Goal: Transaction & Acquisition: Purchase product/service

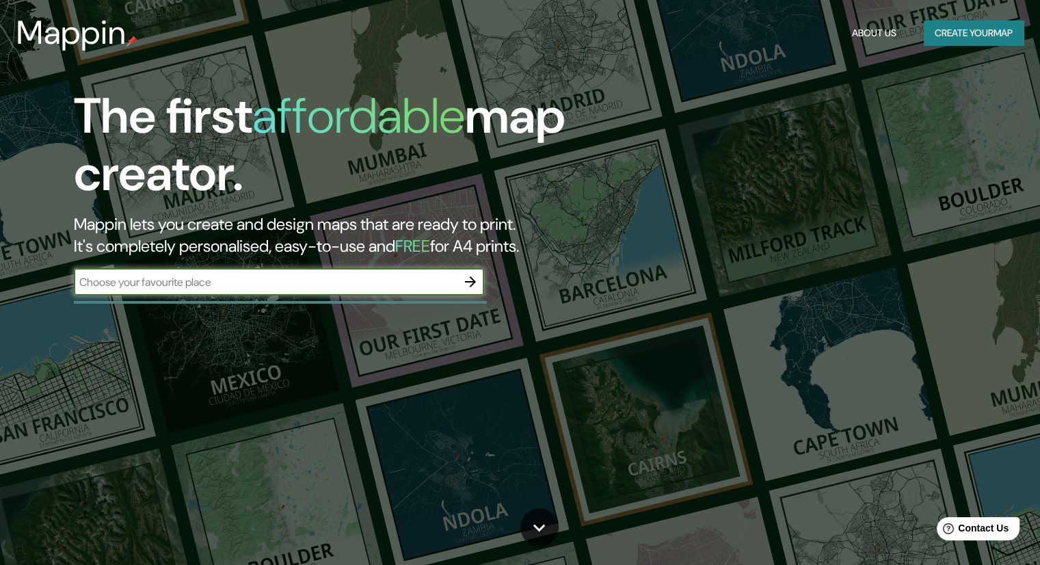
click at [410, 289] on input "text" at bounding box center [265, 282] width 383 height 16
click at [442, 285] on input "text" at bounding box center [265, 282] width 383 height 16
type input "piura"
click at [468, 280] on icon "button" at bounding box center [470, 282] width 16 height 16
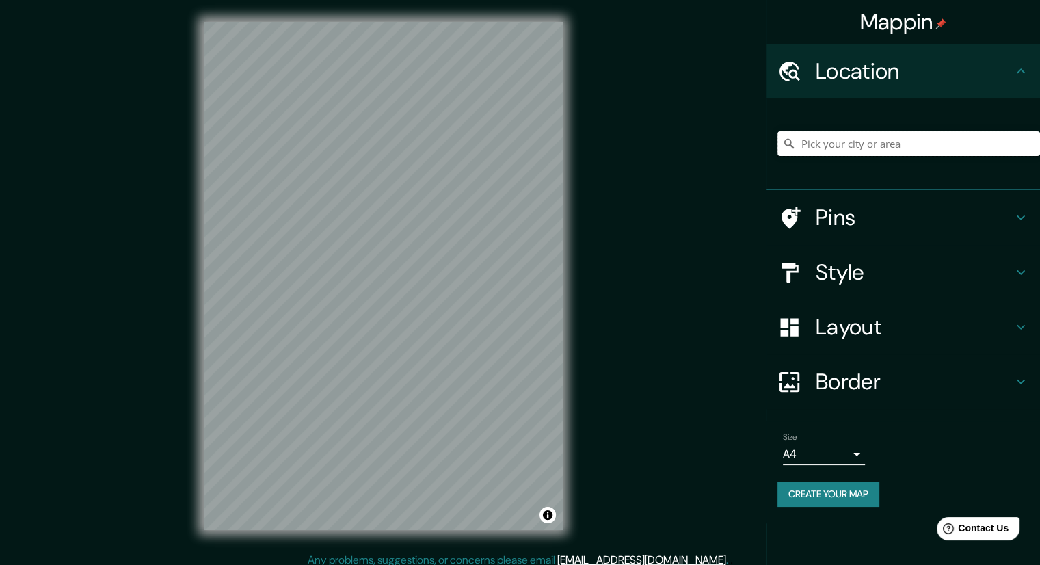
click at [832, 143] on input "Pick your city or area" at bounding box center [908, 143] width 263 height 25
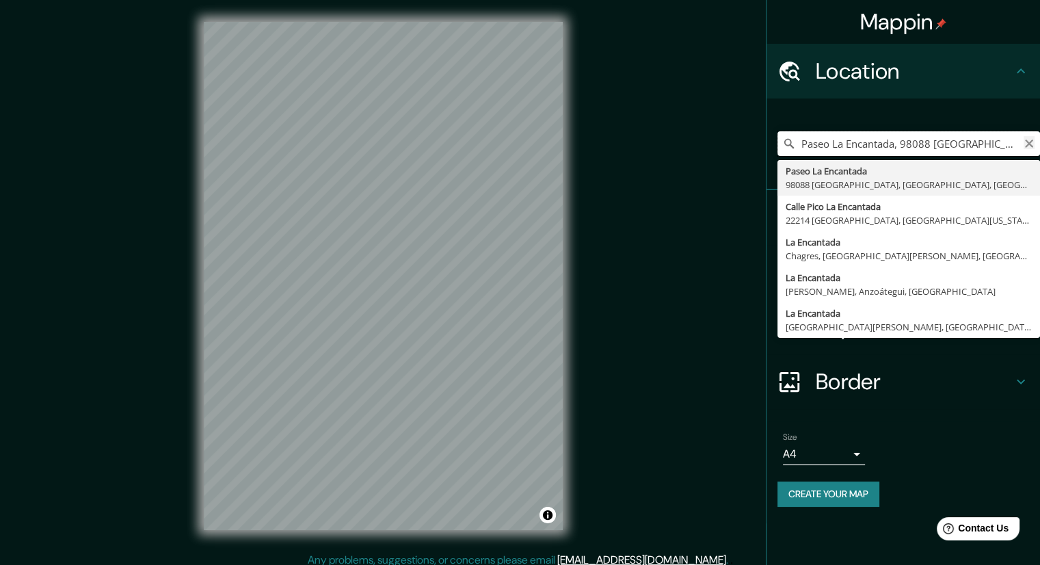
type input "Paseo La Encantada, 98088 [GEOGRAPHIC_DATA], [GEOGRAPHIC_DATA], [GEOGRAPHIC_DAT…"
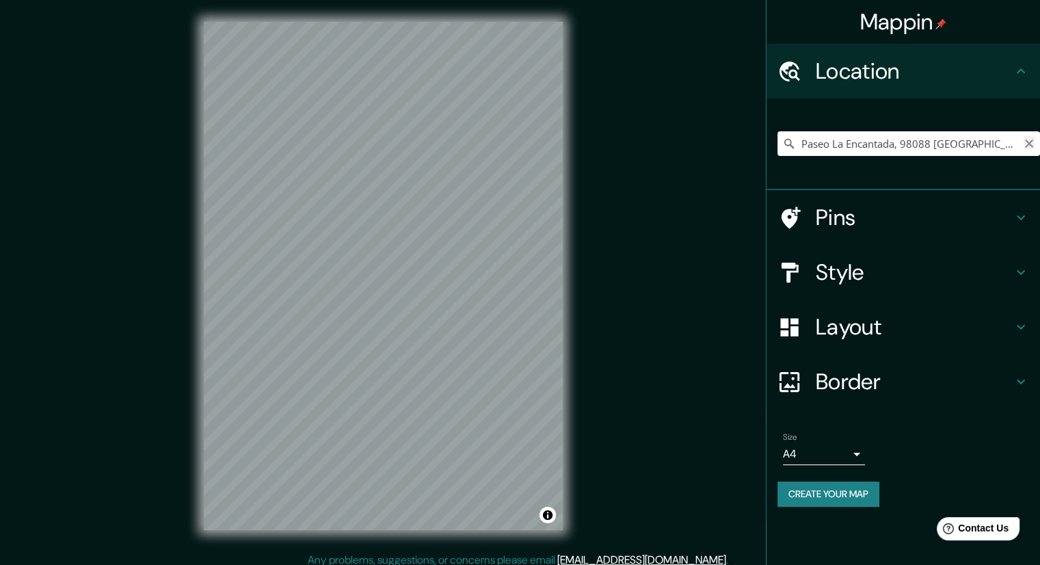
click at [1026, 143] on icon "Clear" at bounding box center [1029, 143] width 11 height 11
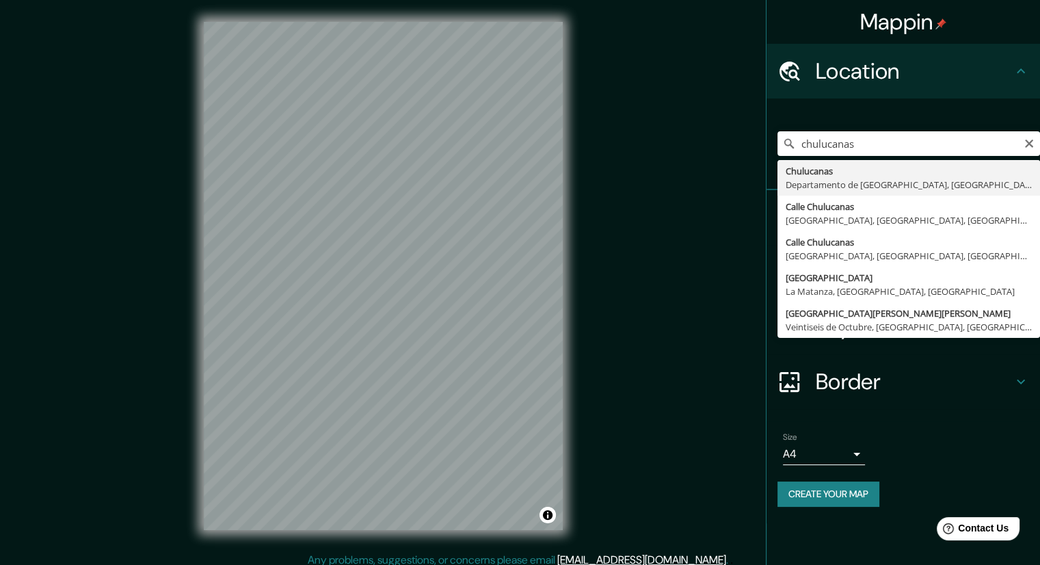
type input "Chulucanas, [GEOGRAPHIC_DATA], [GEOGRAPHIC_DATA]"
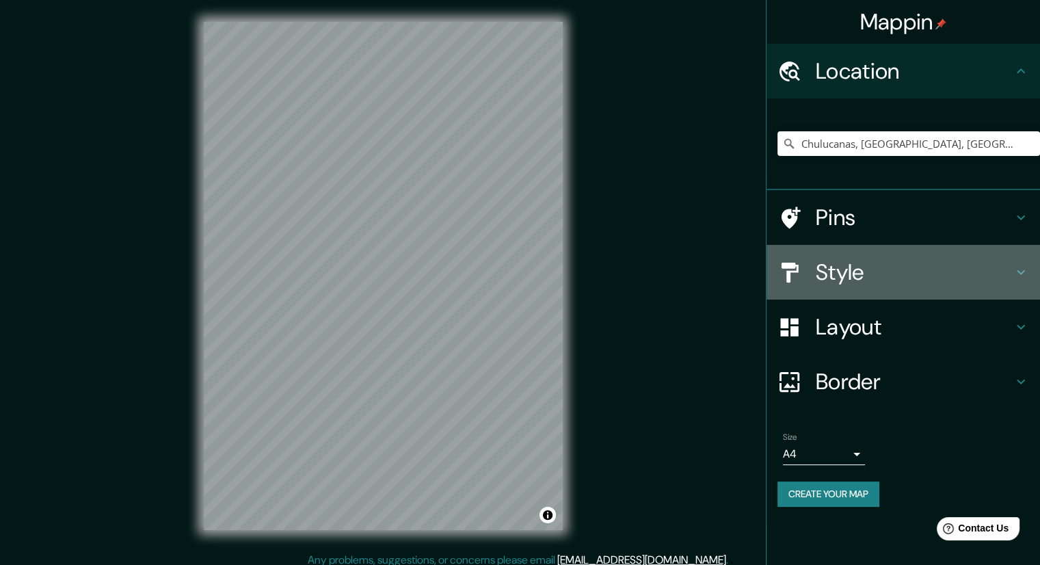
click at [852, 268] on h4 "Style" at bounding box center [914, 271] width 197 height 27
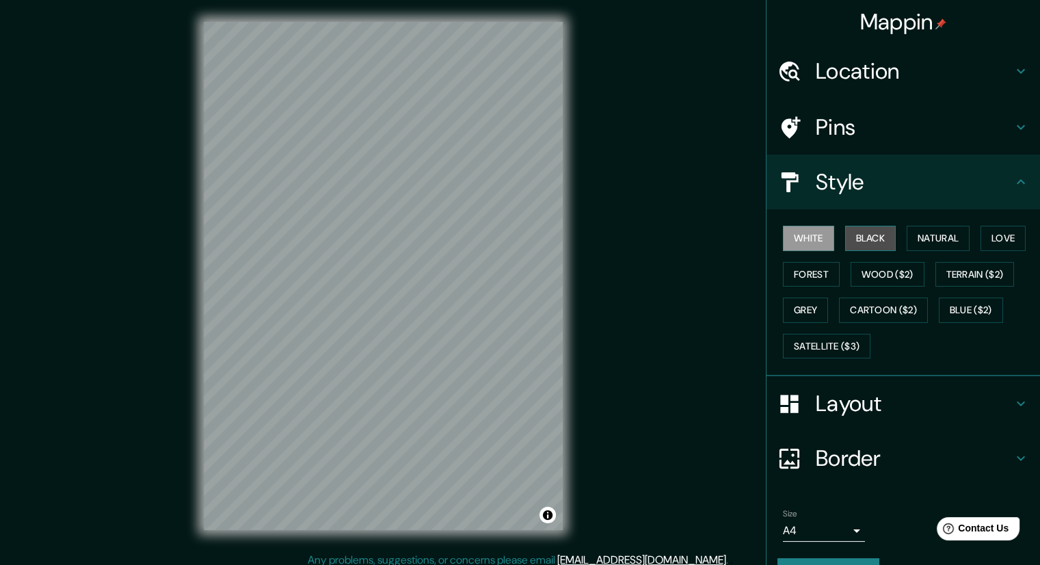
click at [845, 245] on button "Black" at bounding box center [870, 238] width 51 height 25
click at [814, 247] on button "White" at bounding box center [808, 238] width 51 height 25
click at [960, 235] on button "Natural" at bounding box center [938, 238] width 63 height 25
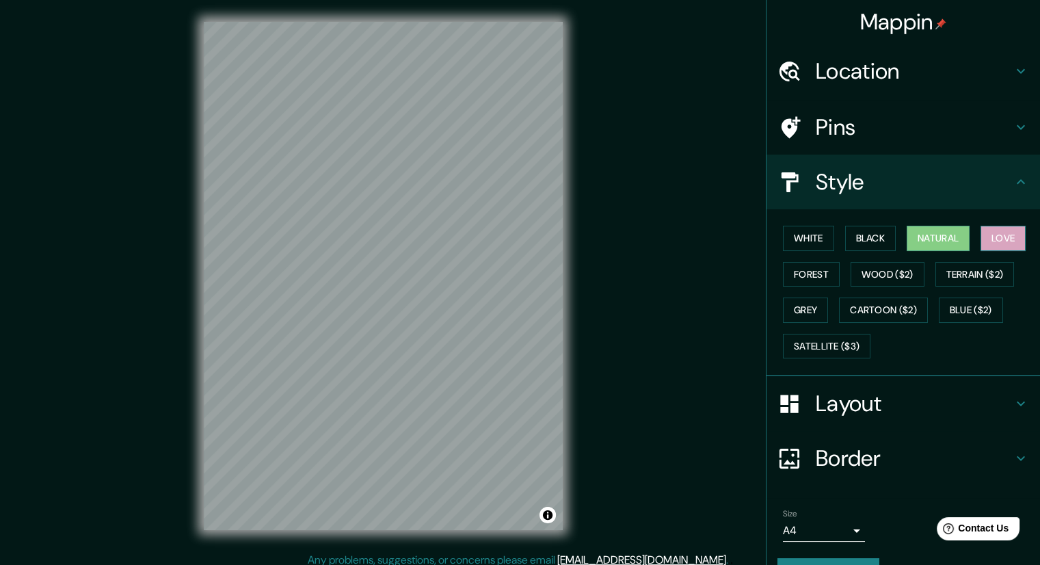
click at [997, 230] on button "Love" at bounding box center [1003, 238] width 45 height 25
click at [847, 252] on div "White Black Natural Love Forest Wood ($2) Terrain ($2) Grey Cartoon ($2) Blue (…" at bounding box center [908, 292] width 263 height 144
click at [916, 229] on button "Natural" at bounding box center [938, 238] width 63 height 25
click at [856, 291] on div "White Black Natural Love Forest Wood ($2) Terrain ($2) Grey Cartoon ($2) Blue (…" at bounding box center [908, 292] width 263 height 144
click at [857, 281] on button "Wood ($2)" at bounding box center [888, 274] width 74 height 25
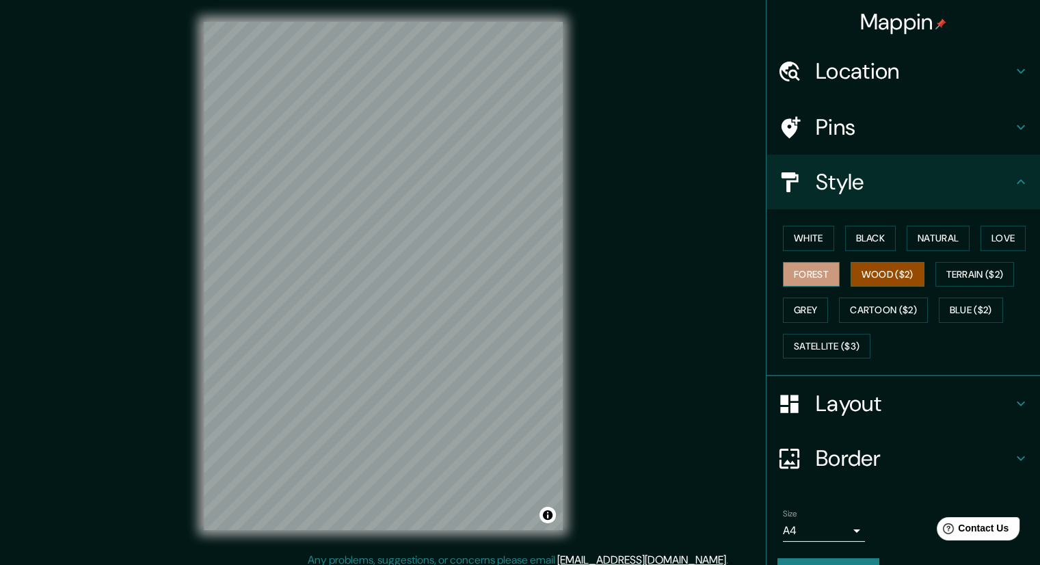
click at [814, 281] on button "Forest" at bounding box center [811, 274] width 57 height 25
click at [859, 232] on button "Black" at bounding box center [870, 238] width 51 height 25
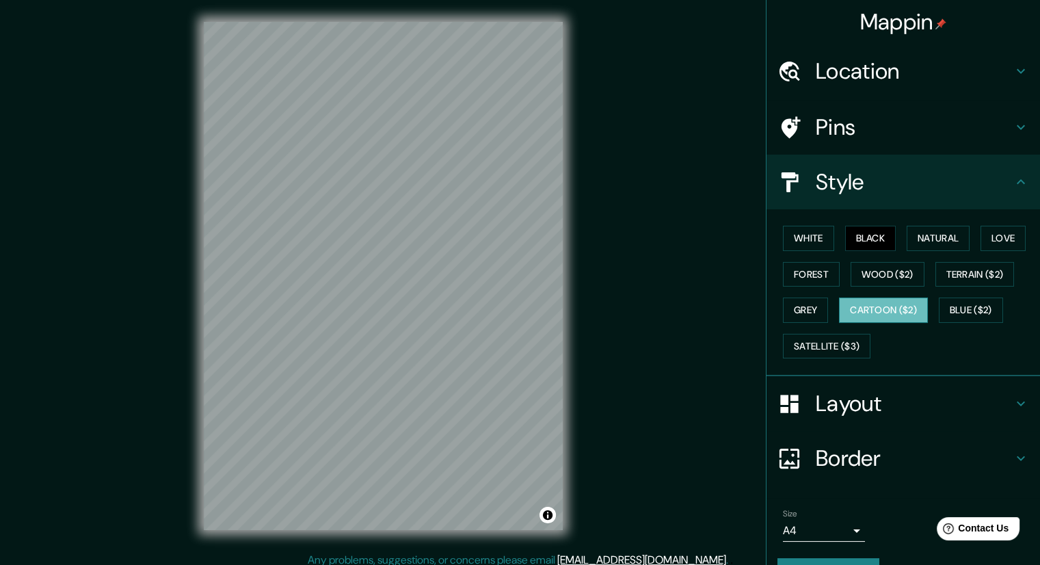
click at [898, 307] on button "Cartoon ($2)" at bounding box center [883, 309] width 89 height 25
click at [822, 311] on div "White Black Natural Love Forest Wood ($2) Terrain ($2) Grey Cartoon ($2) Blue (…" at bounding box center [908, 292] width 263 height 144
click at [846, 353] on button "Satellite ($3)" at bounding box center [827, 346] width 88 height 25
